Goal: Contribute content

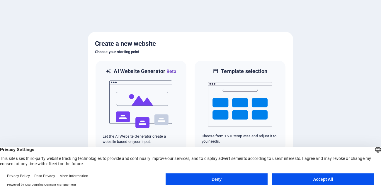
click at [303, 128] on div at bounding box center [190, 95] width 381 height 191
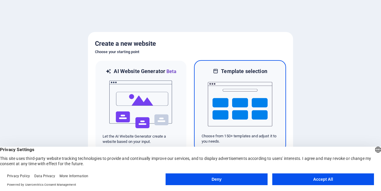
click at [234, 106] on img at bounding box center [240, 104] width 64 height 59
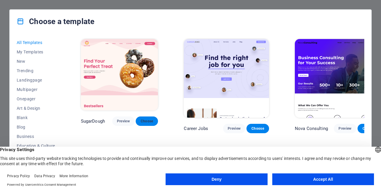
click at [145, 120] on span "Choose" at bounding box center [146, 121] width 13 height 5
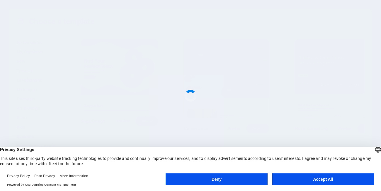
click at [215, 180] on button "Deny" at bounding box center [217, 179] width 102 height 12
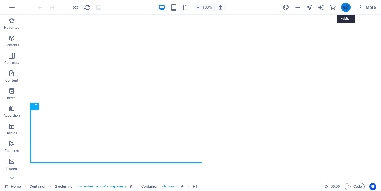
click at [344, 6] on icon "publish" at bounding box center [345, 7] width 7 height 7
